Goal: Task Accomplishment & Management: Use online tool/utility

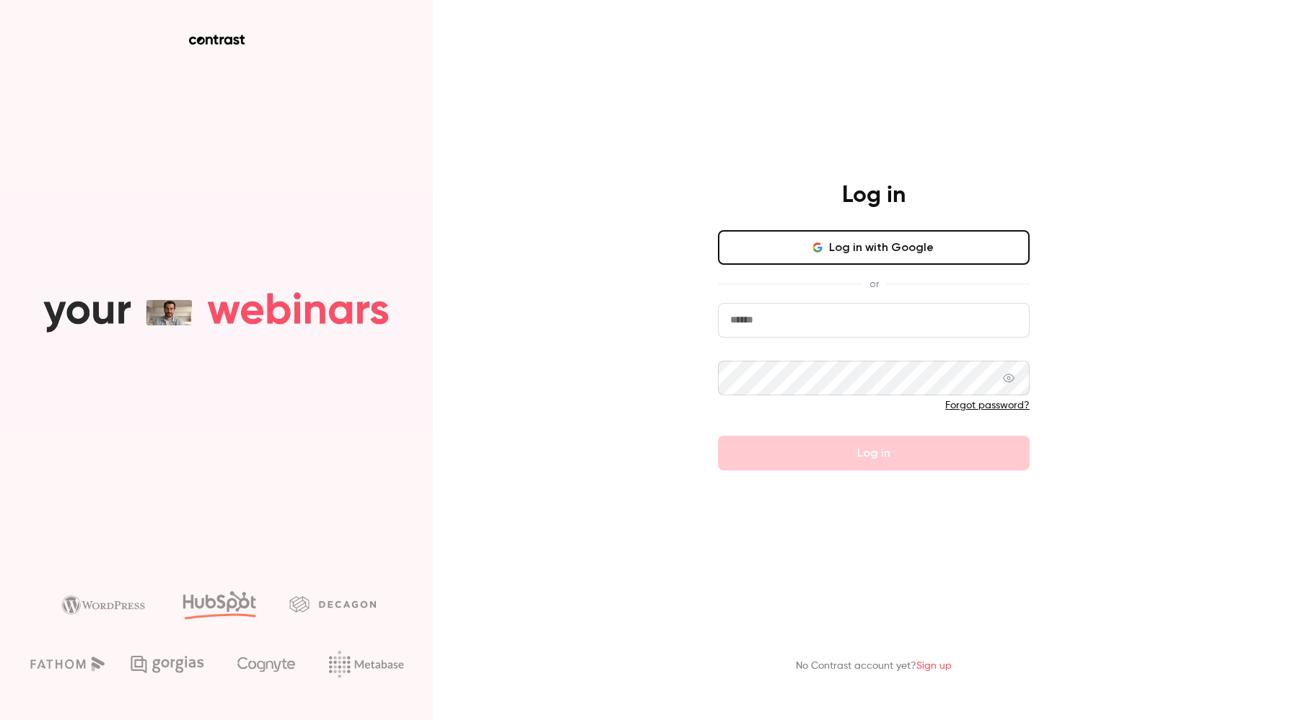
type input "**********"
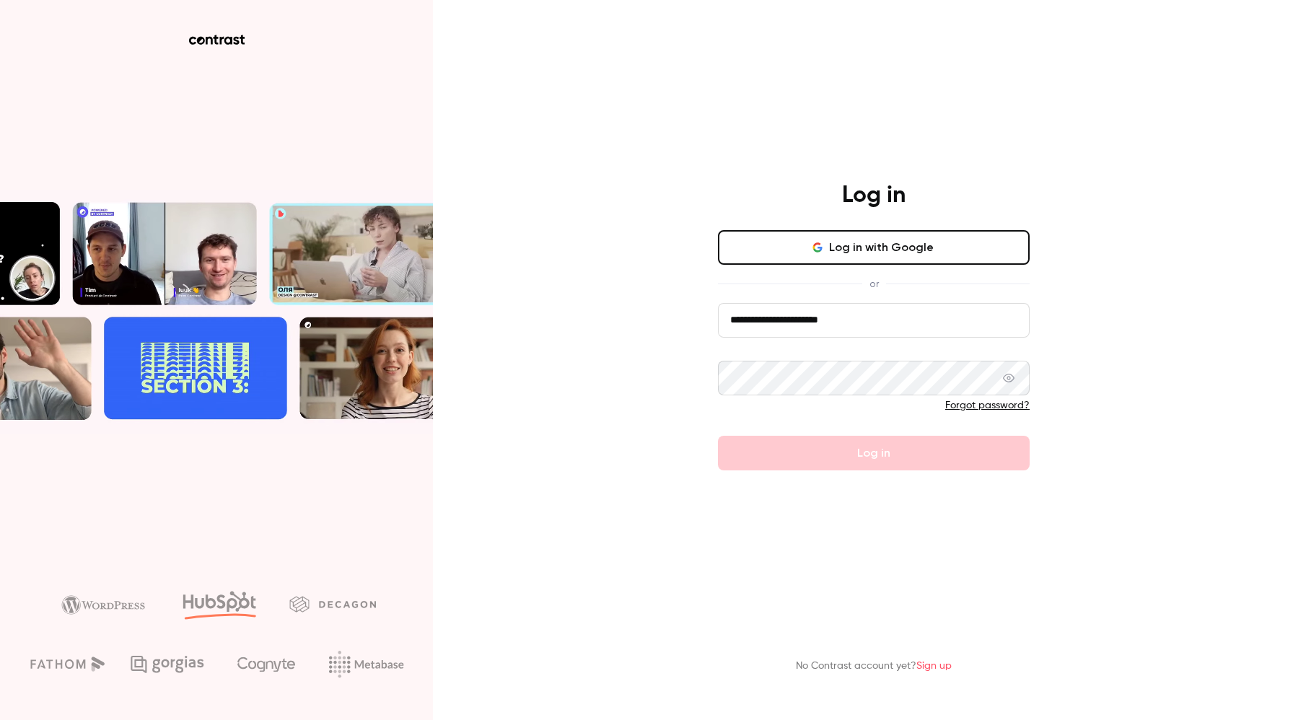
click at [668, 426] on div "**********" at bounding box center [646, 360] width 1293 height 720
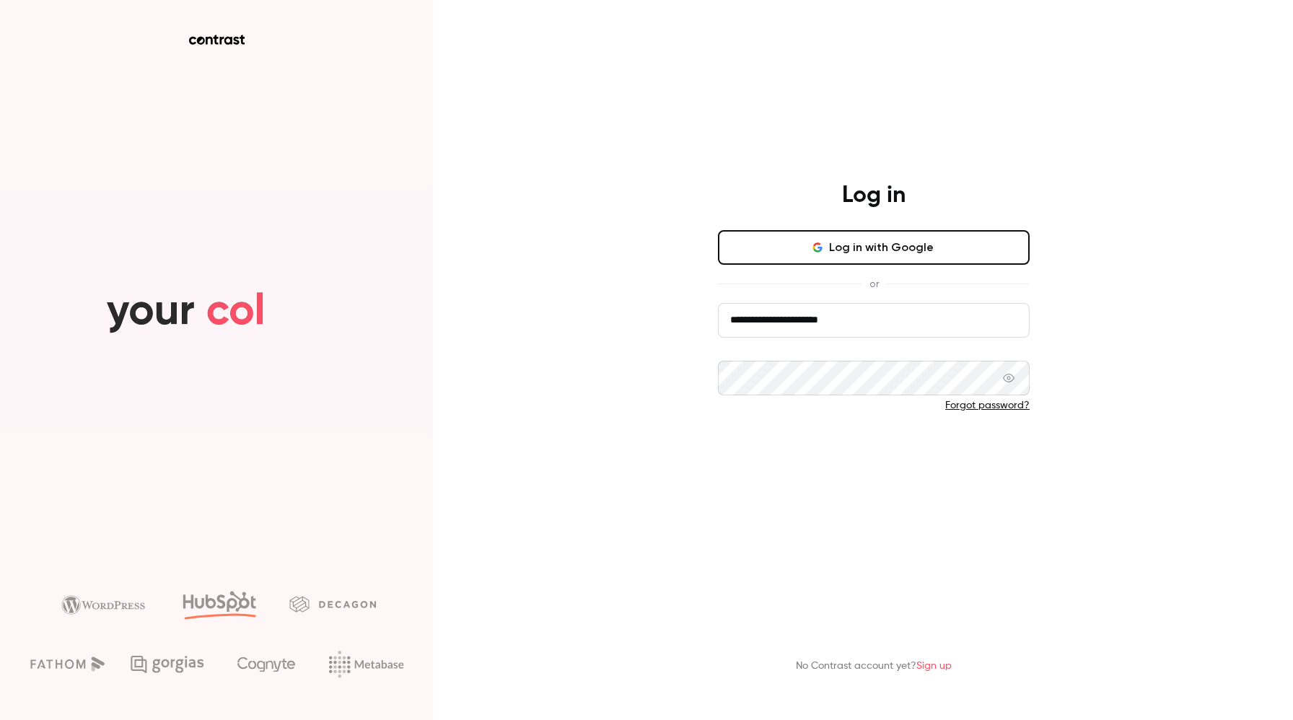
click at [881, 462] on button "Log in" at bounding box center [874, 453] width 312 height 35
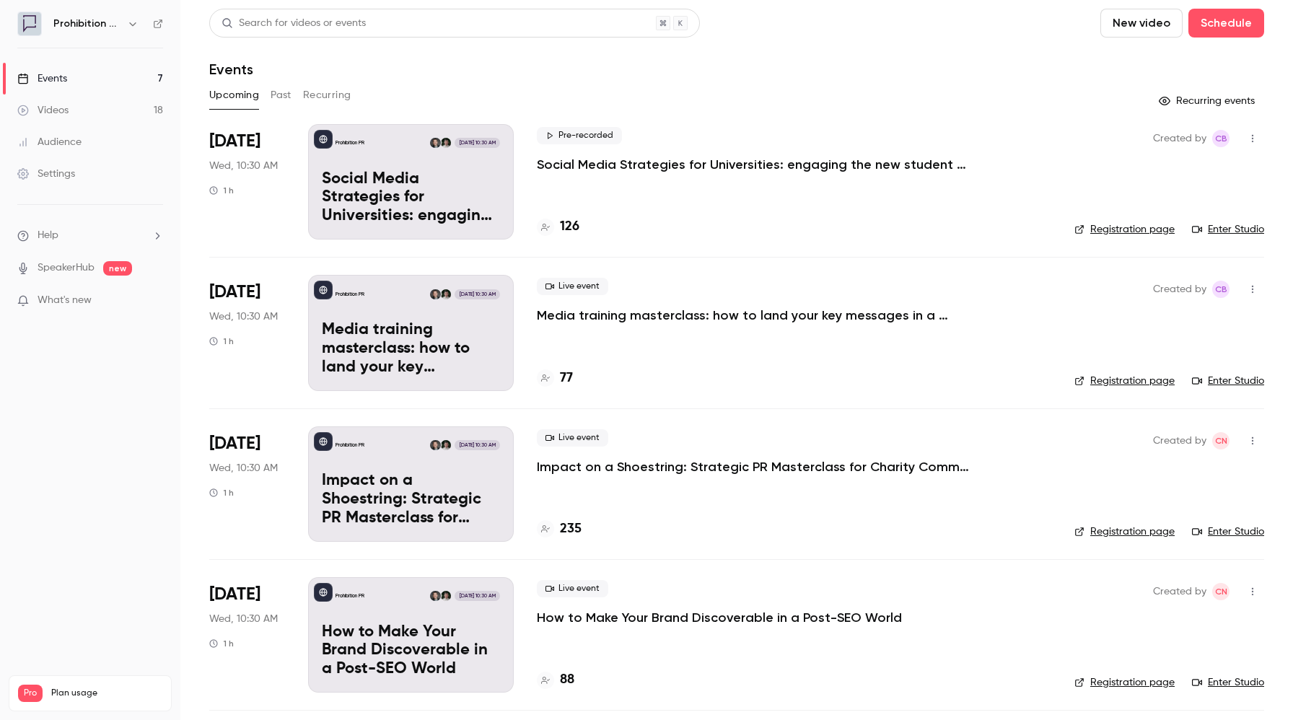
click at [592, 165] on p "Social Media Strategies for Universities: engaging the new student cohort" at bounding box center [753, 164] width 433 height 17
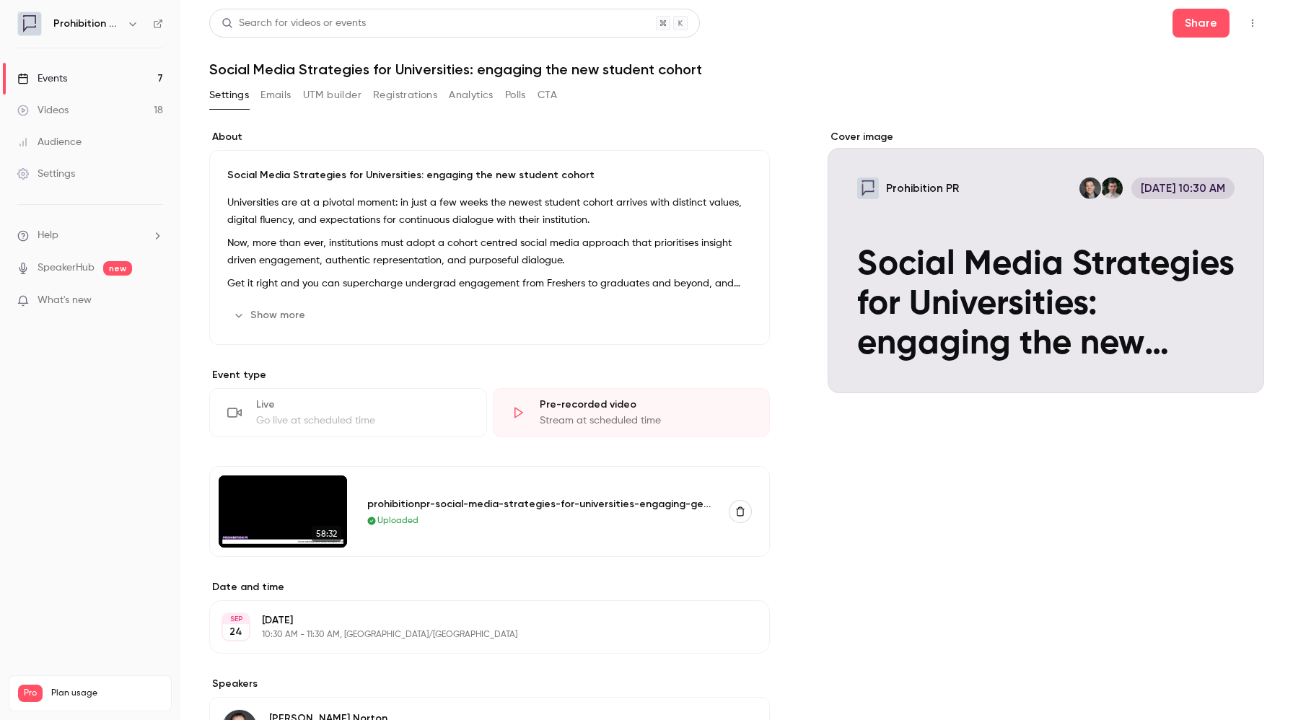
click at [1249, 31] on button "button" at bounding box center [1252, 23] width 23 height 23
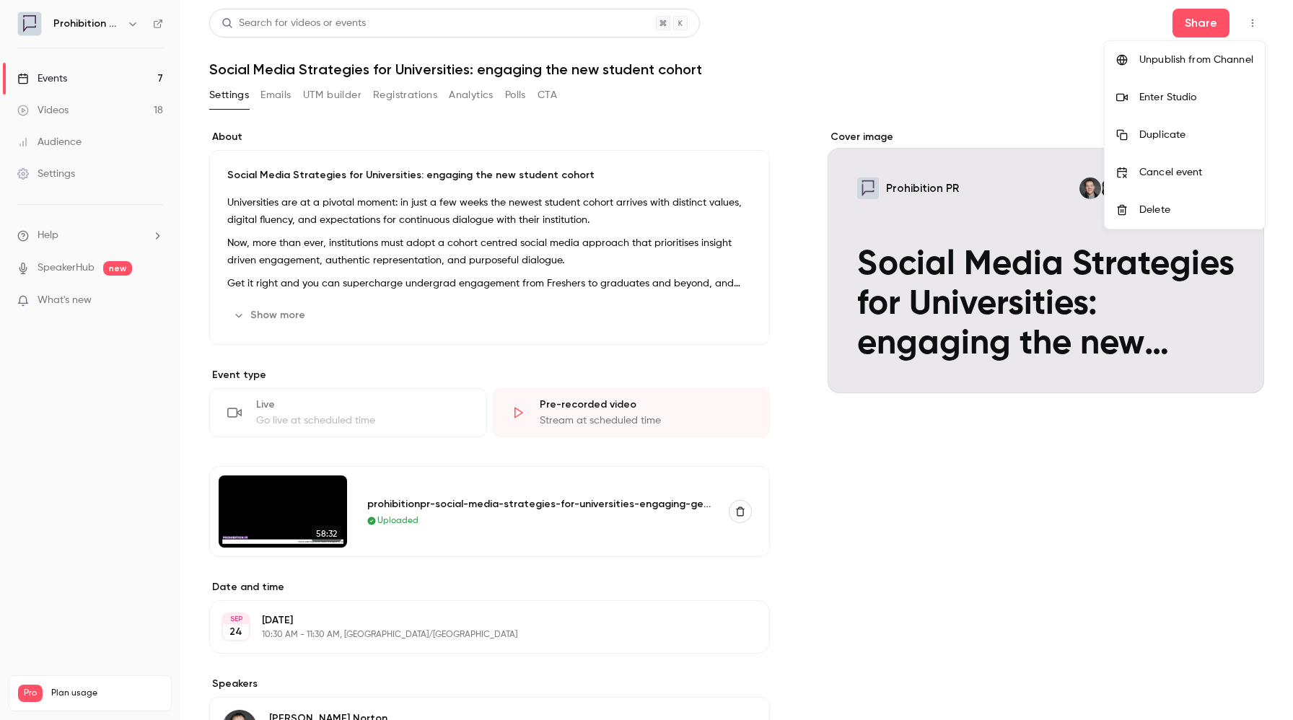
click at [1183, 91] on div "Enter Studio" at bounding box center [1196, 97] width 114 height 14
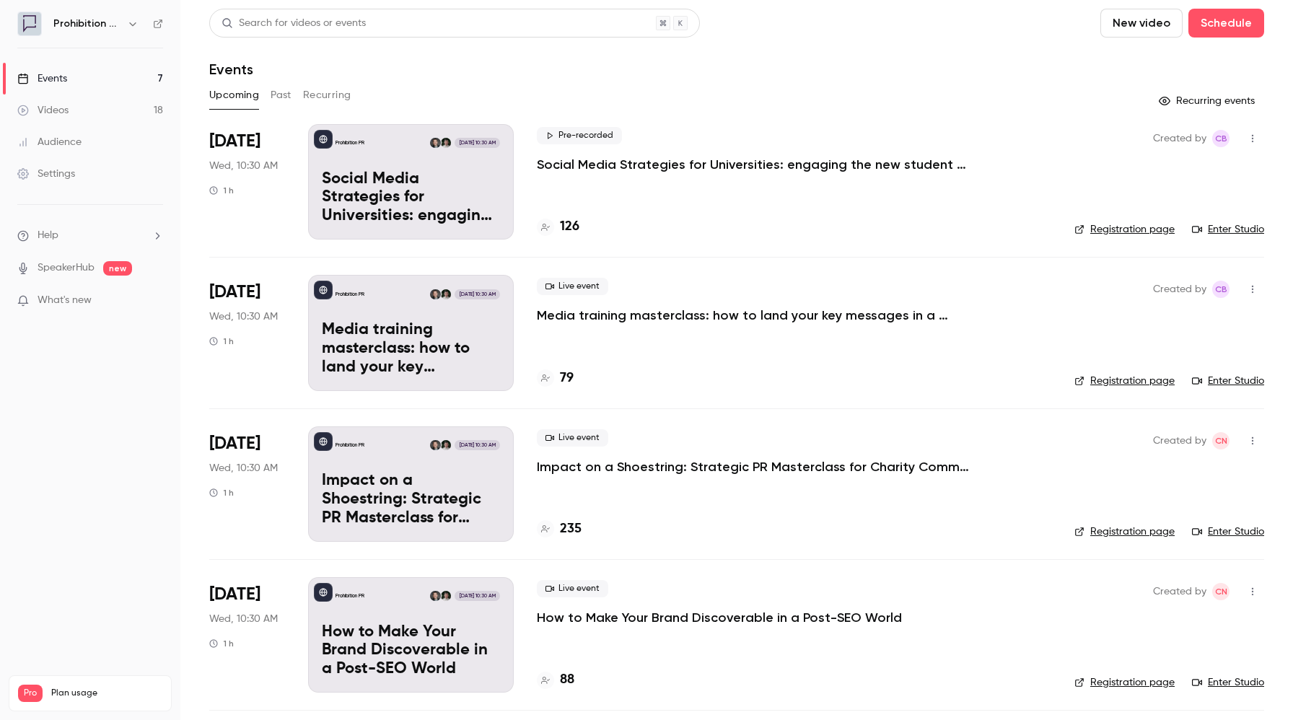
click at [1251, 139] on icon "button" at bounding box center [1253, 138] width 12 height 10
click at [1036, 203] on div at bounding box center [646, 360] width 1293 height 720
click at [1230, 229] on link "Enter Studio" at bounding box center [1228, 229] width 72 height 14
click at [1237, 231] on link "Enter Studio" at bounding box center [1228, 229] width 72 height 14
click at [1225, 232] on link "Enter Studio" at bounding box center [1228, 229] width 72 height 14
